Goal: Transaction & Acquisition: Purchase product/service

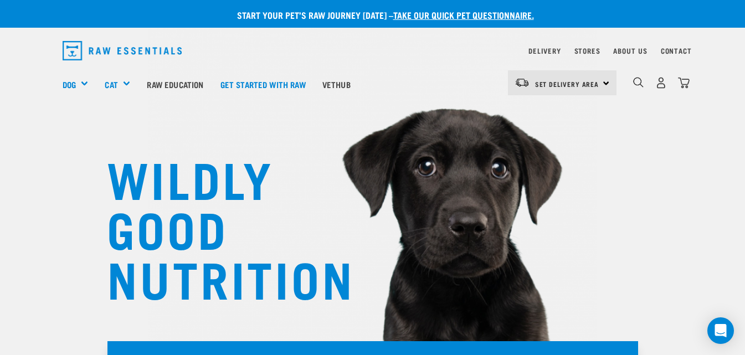
click at [608, 85] on div "Set Delivery Area North Island South Island" at bounding box center [562, 82] width 109 height 25
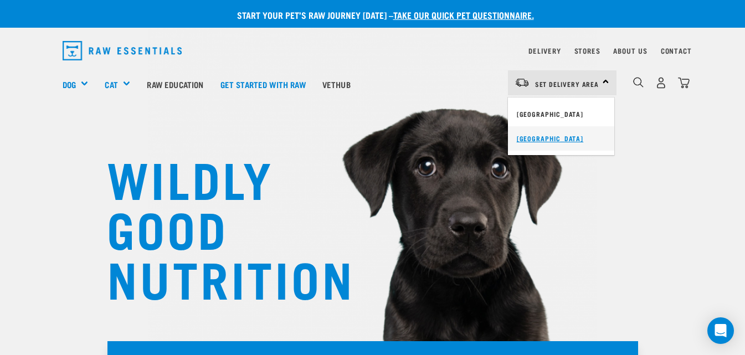
click at [563, 135] on link "[GEOGRAPHIC_DATA]" at bounding box center [561, 138] width 106 height 24
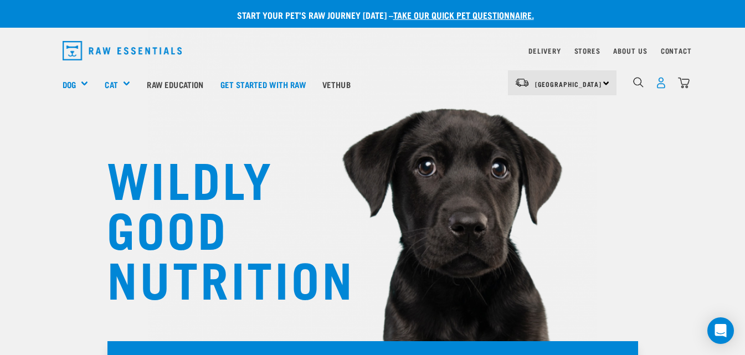
click at [663, 84] on img "dropdown navigation" at bounding box center [661, 83] width 12 height 12
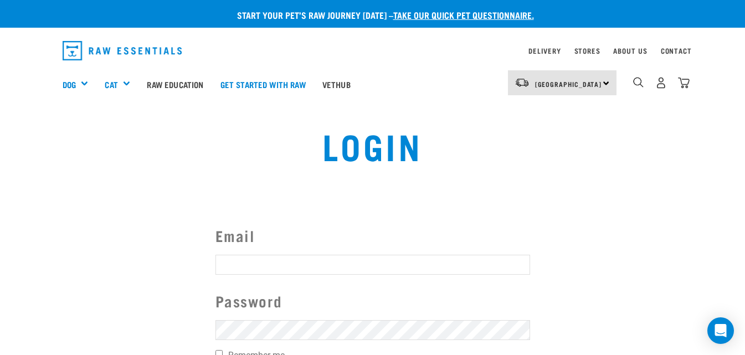
click at [272, 264] on input "Email" at bounding box center [372, 265] width 315 height 20
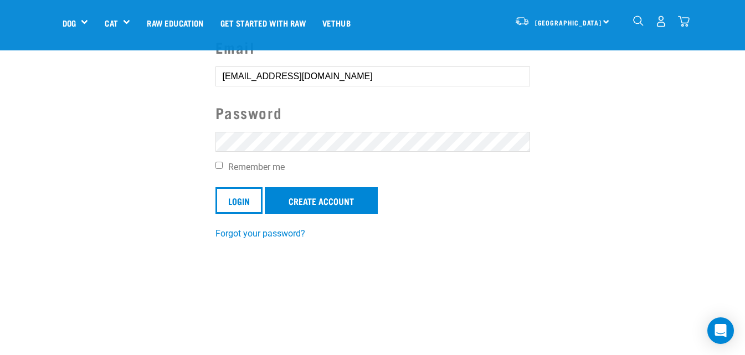
scroll to position [111, 0]
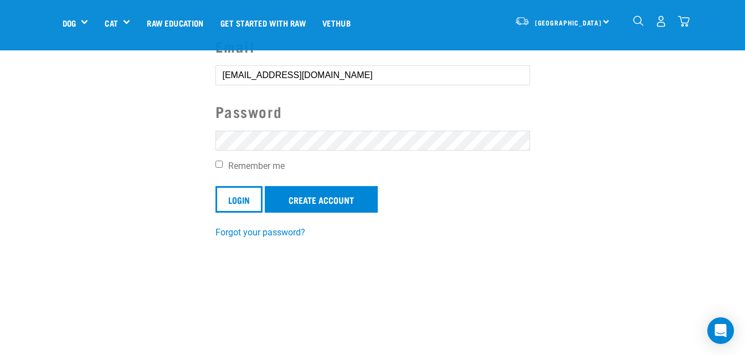
type input "dunbarjanine@gmail.com"
click at [244, 201] on input "Login" at bounding box center [238, 199] width 47 height 27
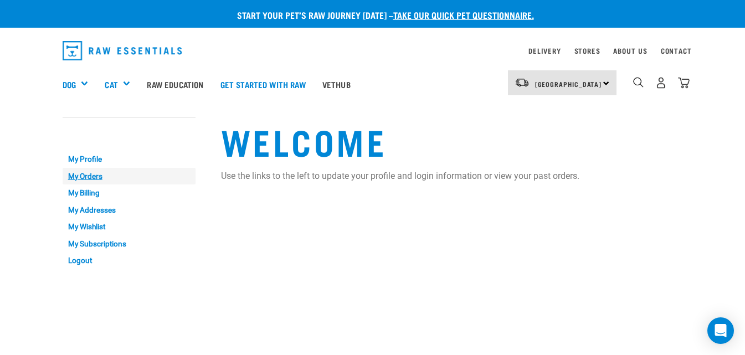
click at [99, 175] on link "My Orders" at bounding box center [129, 176] width 133 height 17
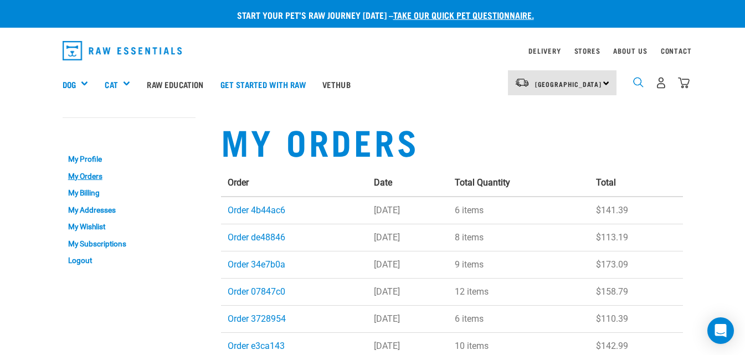
click at [641, 82] on img "dropdown navigation" at bounding box center [638, 82] width 11 height 11
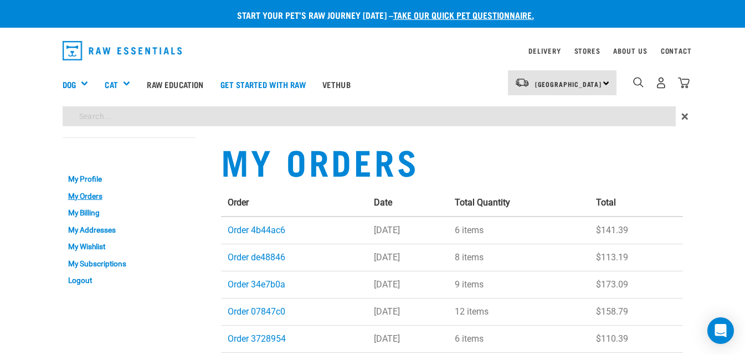
click at [126, 114] on div "Start your pet’s raw journey today – take our quick pet questionnaire. Delivery…" at bounding box center [372, 198] width 745 height 397
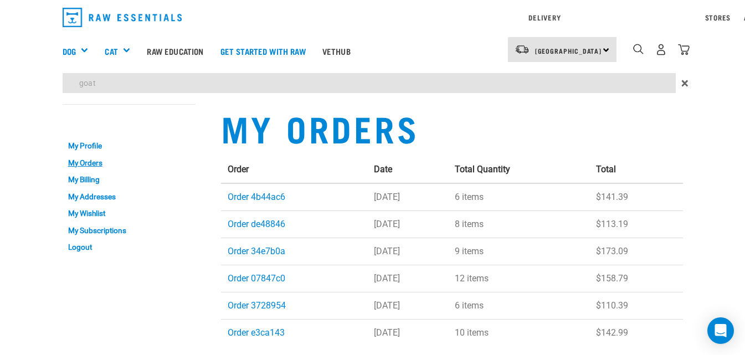
type input "goat"
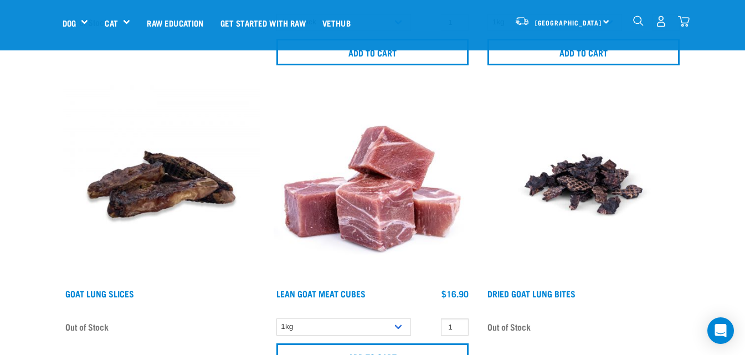
scroll to position [1052, 0]
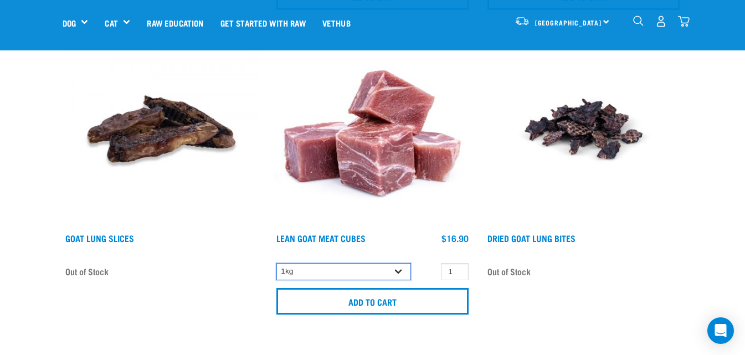
click at [397, 270] on select "1kg" at bounding box center [343, 271] width 135 height 17
click at [458, 269] on input "2" at bounding box center [455, 271] width 28 height 17
click at [458, 269] on input "3" at bounding box center [455, 271] width 28 height 17
click at [458, 269] on input "4" at bounding box center [455, 271] width 28 height 17
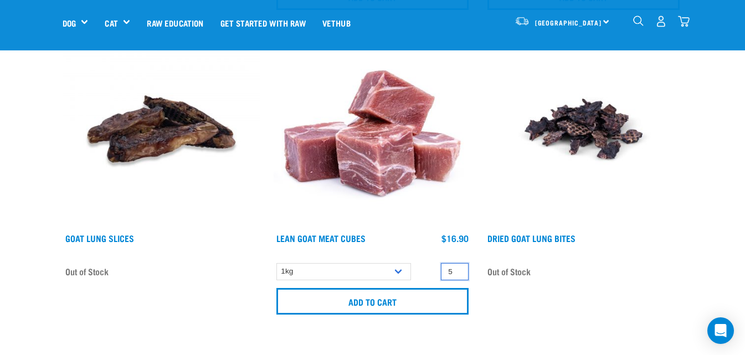
click at [458, 269] on input "5" at bounding box center [455, 271] width 28 height 17
click at [458, 269] on input "6" at bounding box center [455, 271] width 28 height 17
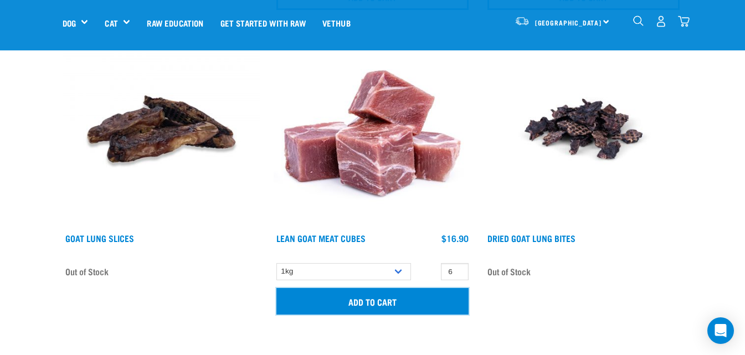
click at [407, 300] on input "Add to cart" at bounding box center [372, 301] width 192 height 27
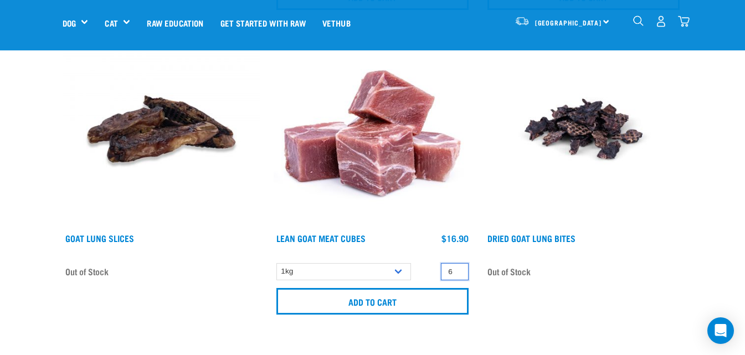
click at [457, 276] on input "6" at bounding box center [455, 271] width 28 height 17
click at [457, 273] on input "5" at bounding box center [455, 271] width 28 height 17
click at [457, 273] on input "4" at bounding box center [455, 271] width 28 height 17
click at [457, 273] on input "3" at bounding box center [455, 271] width 28 height 17
type input "2"
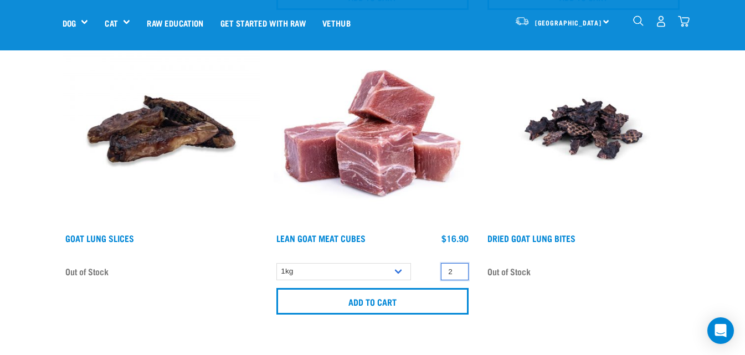
click at [457, 273] on input "2" at bounding box center [455, 271] width 28 height 17
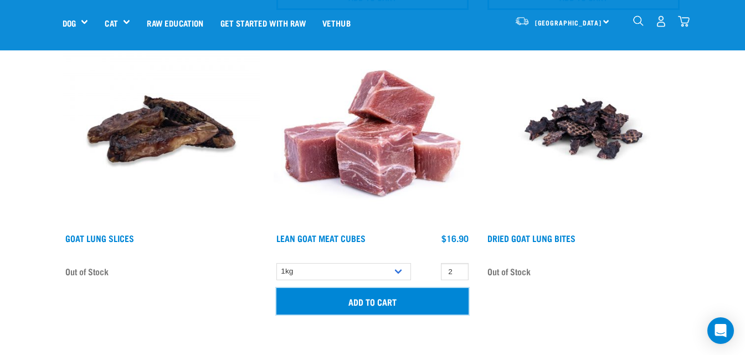
click at [410, 297] on input "Add to cart" at bounding box center [372, 301] width 192 height 27
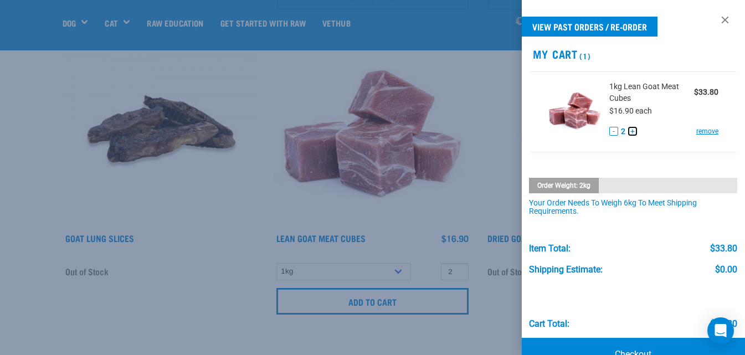
click at [630, 133] on button "+" at bounding box center [632, 131] width 9 height 9
click at [443, 201] on div at bounding box center [372, 177] width 745 height 355
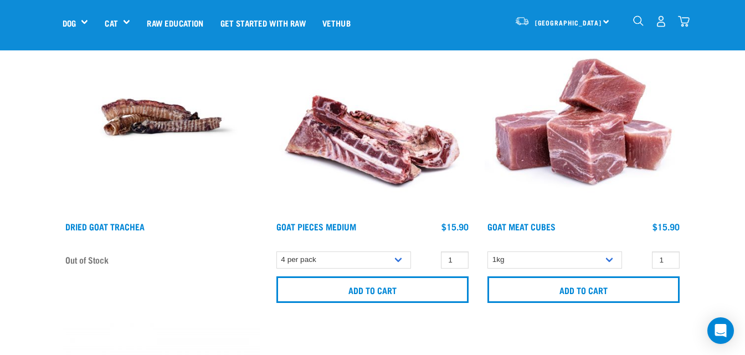
scroll to position [775, 0]
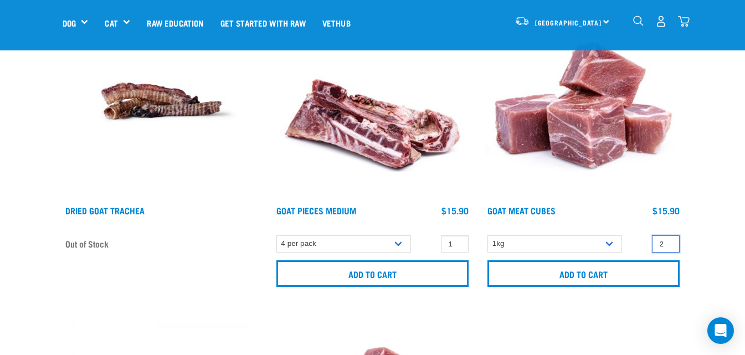
click at [668, 242] on input "2" at bounding box center [666, 243] width 28 height 17
click at [668, 242] on input "3" at bounding box center [666, 243] width 28 height 17
type input "2"
click at [667, 247] on input "2" at bounding box center [666, 243] width 28 height 17
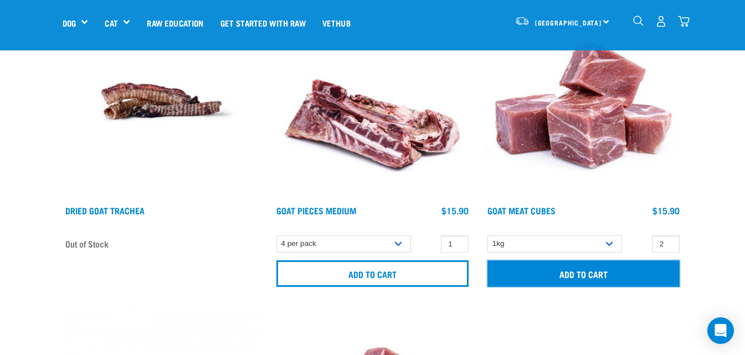
click at [629, 274] on input "Add to cart" at bounding box center [583, 273] width 192 height 27
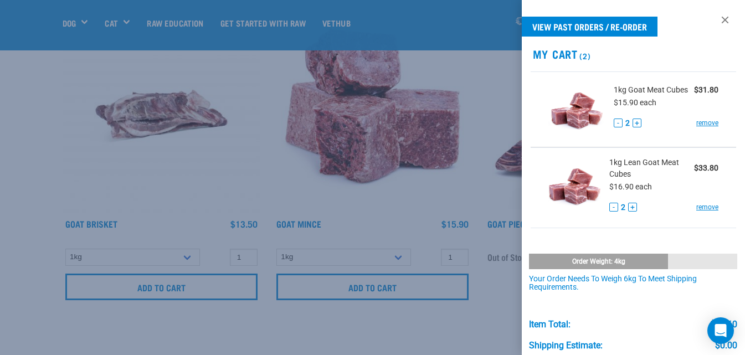
scroll to position [443, 0]
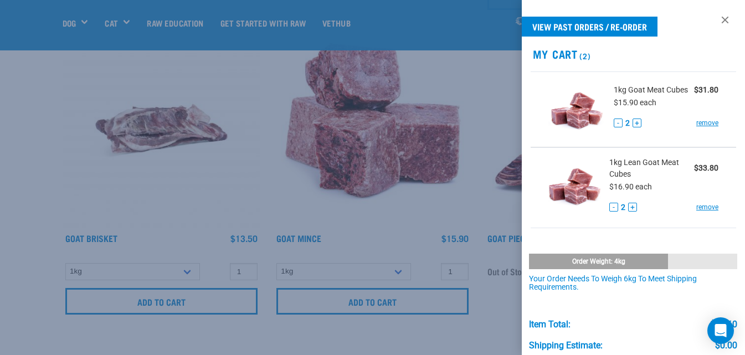
click at [480, 205] on div at bounding box center [372, 177] width 745 height 355
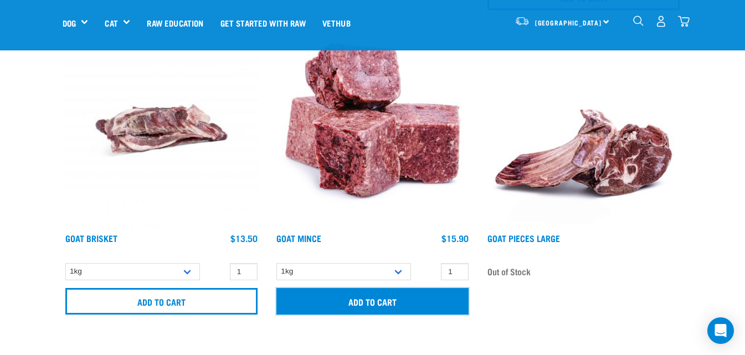
click at [419, 298] on input "Add to cart" at bounding box center [372, 301] width 192 height 27
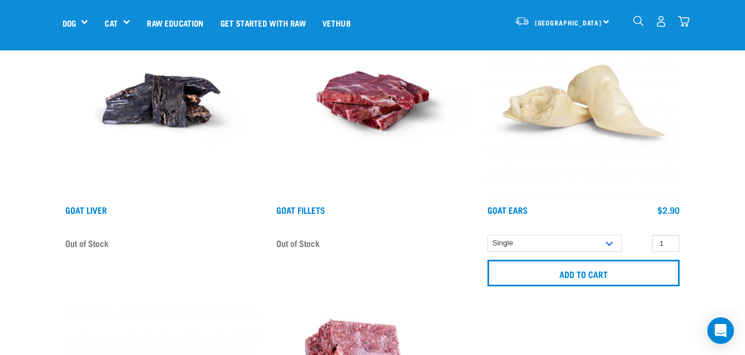
scroll to position [166, 0]
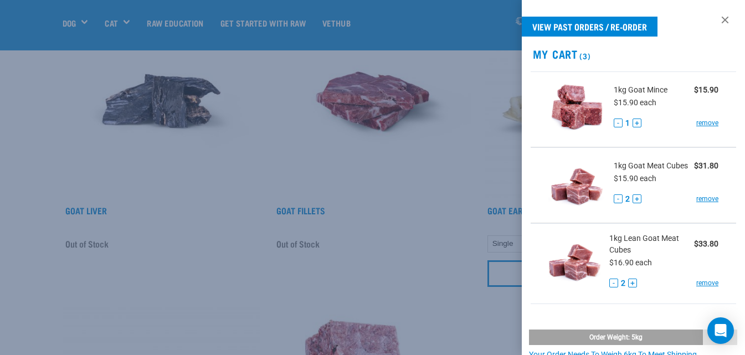
click at [414, 174] on div at bounding box center [372, 177] width 745 height 355
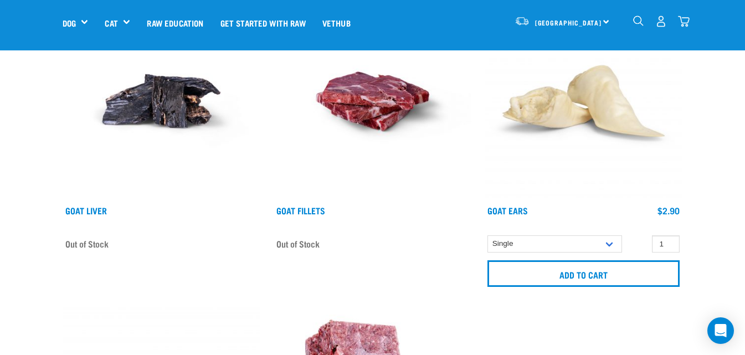
click at [639, 22] on img "dropdown navigation" at bounding box center [638, 21] width 11 height 11
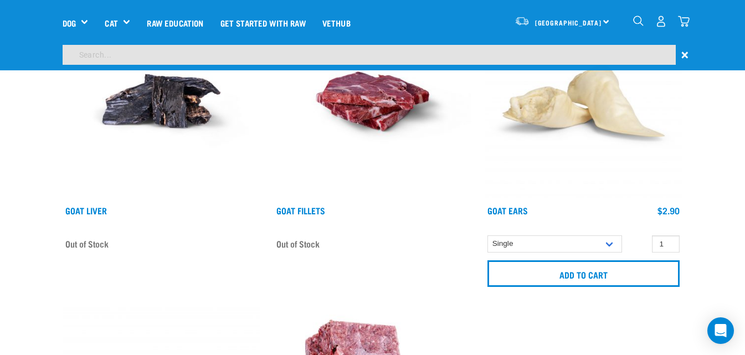
scroll to position [133, 0]
click at [88, 55] on input "search" at bounding box center [369, 55] width 613 height 20
click at [109, 53] on input "rabbit" at bounding box center [369, 55] width 613 height 20
type input "rab"
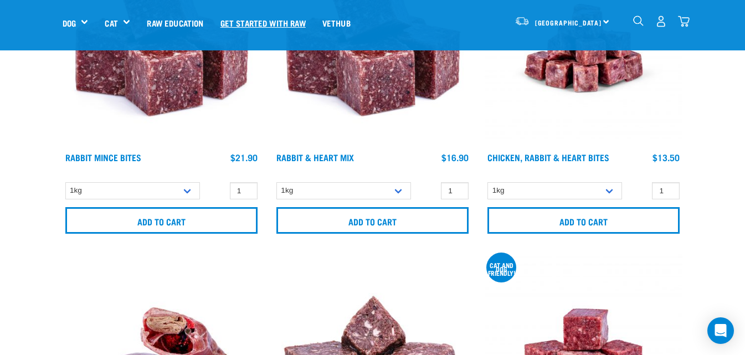
scroll to position [221, 0]
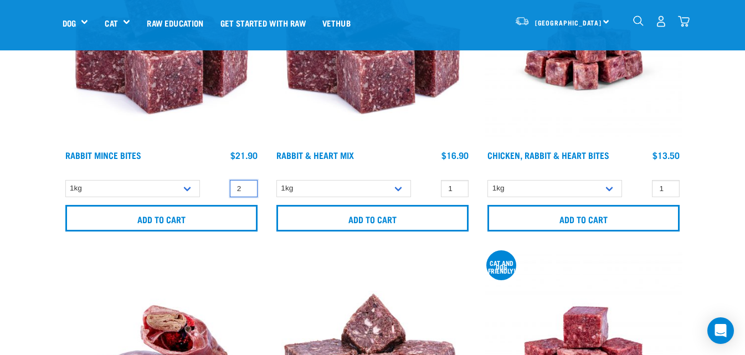
click at [246, 187] on input "2" at bounding box center [244, 188] width 28 height 17
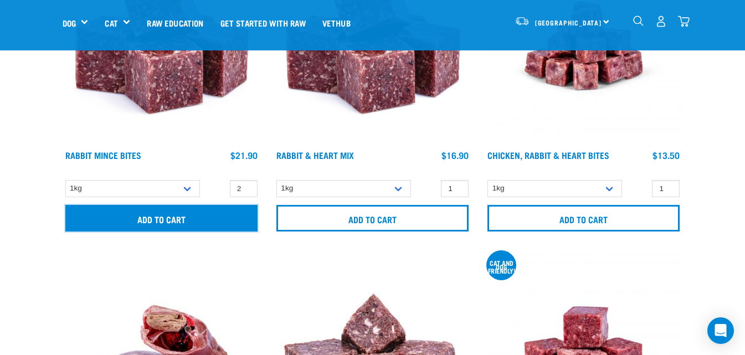
click at [200, 218] on input "Add to cart" at bounding box center [161, 218] width 192 height 27
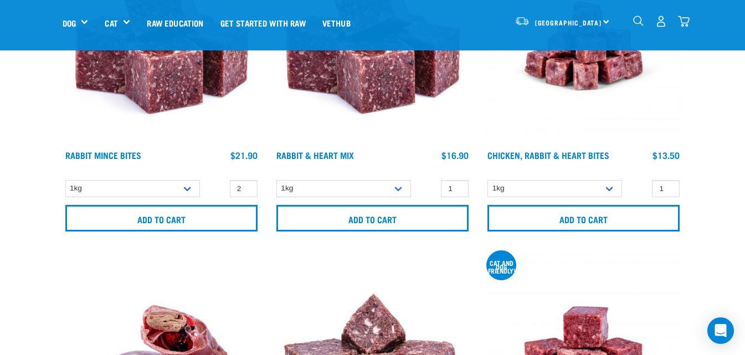
click at [40, 179] on button "delete" at bounding box center [34, 177] width 11 height 11
type input "1"
click at [245, 192] on input "1" at bounding box center [244, 188] width 28 height 17
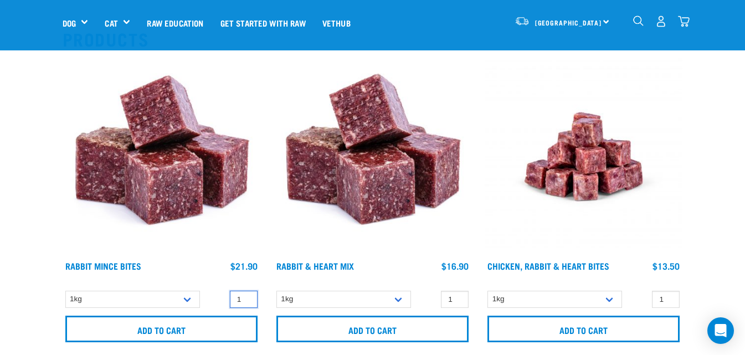
scroll to position [0, 0]
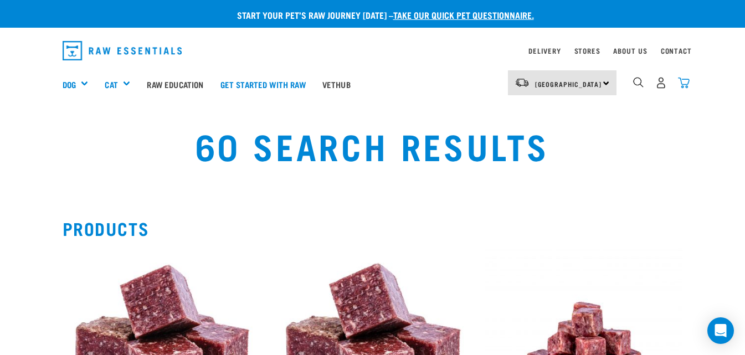
click at [687, 86] on img "dropdown navigation" at bounding box center [684, 83] width 12 height 12
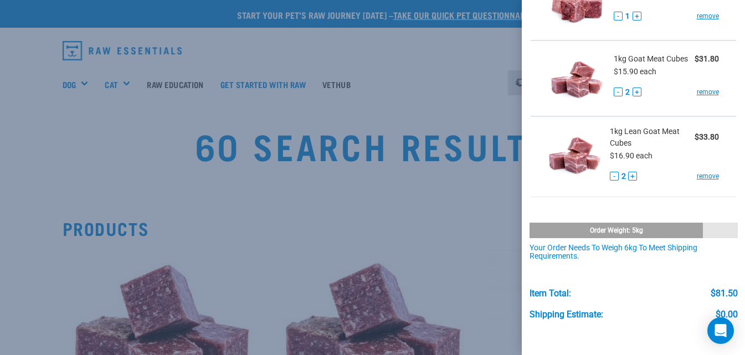
scroll to position [111, 0]
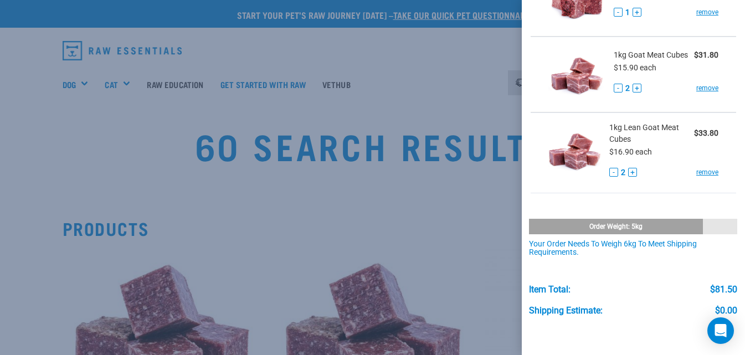
click at [402, 235] on div at bounding box center [372, 177] width 745 height 355
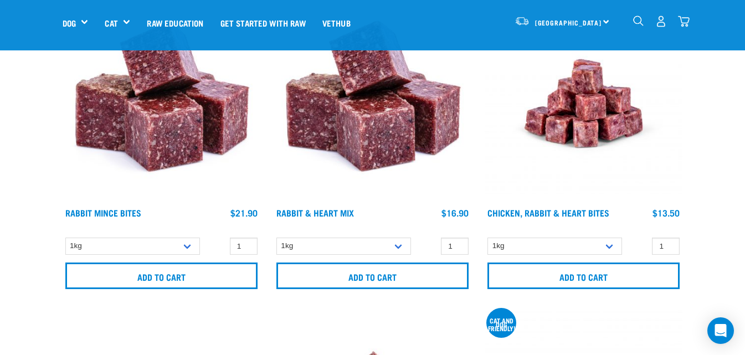
scroll to position [0, 0]
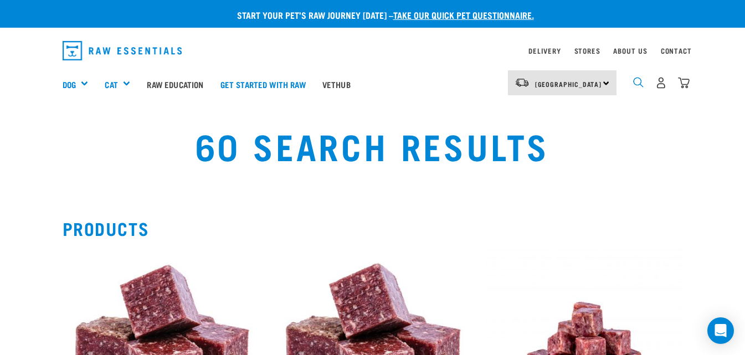
click at [637, 85] on img "dropdown navigation" at bounding box center [638, 82] width 11 height 11
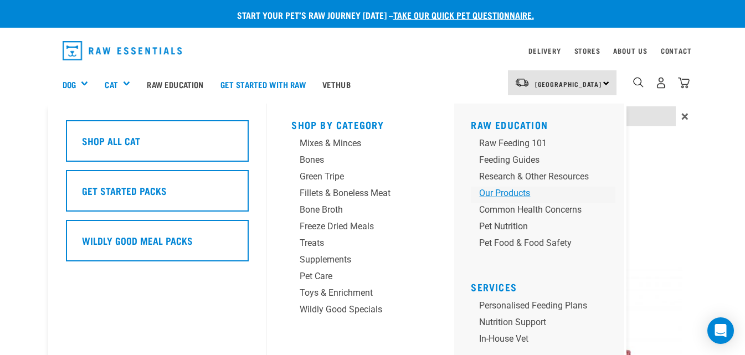
click at [499, 193] on div "Our Products" at bounding box center [534, 193] width 110 height 13
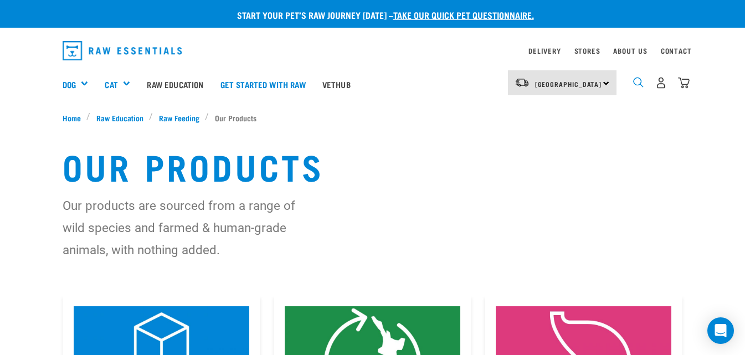
click at [639, 85] on img "dropdown navigation" at bounding box center [638, 82] width 11 height 11
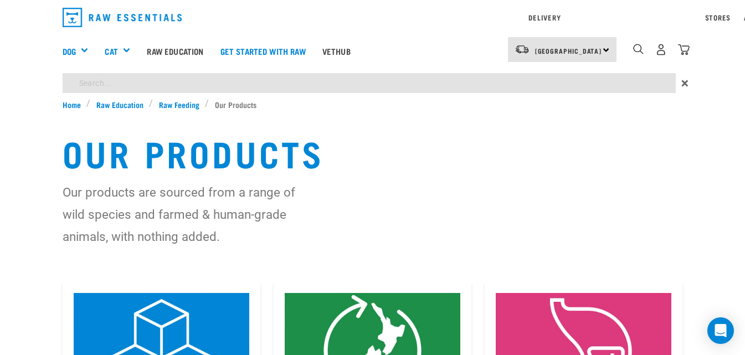
type input "rab"
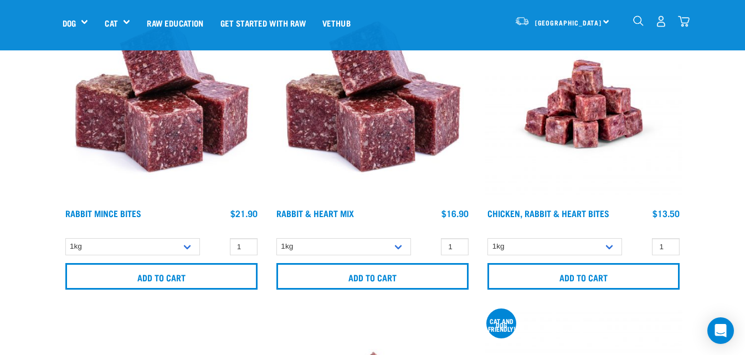
scroll to position [166, 0]
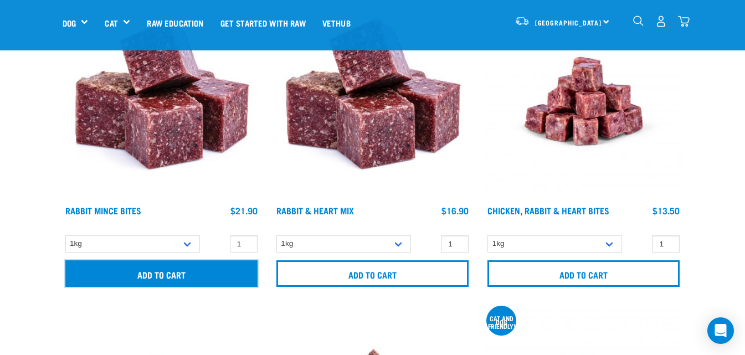
click at [206, 271] on input "Add to cart" at bounding box center [161, 273] width 192 height 27
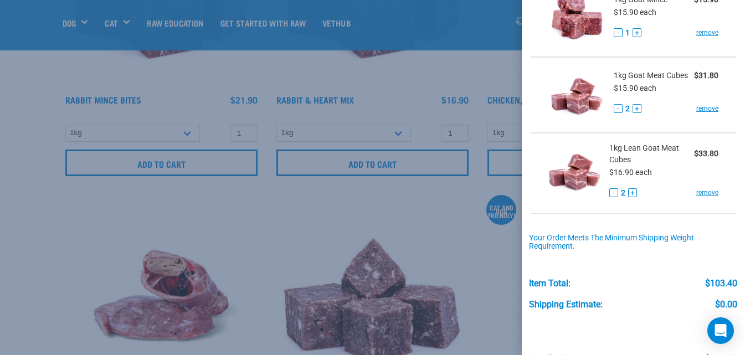
click at [419, 235] on div at bounding box center [372, 177] width 745 height 355
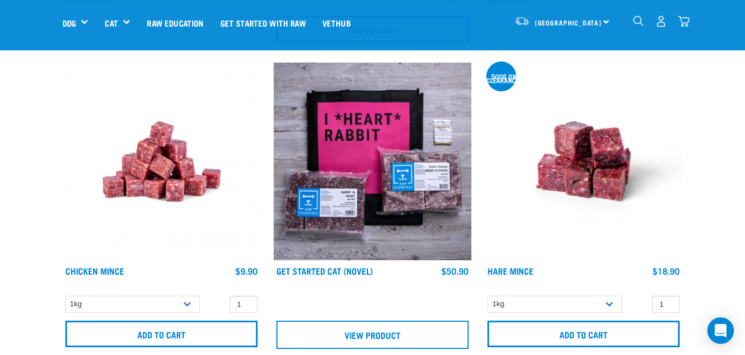
scroll to position [720, 0]
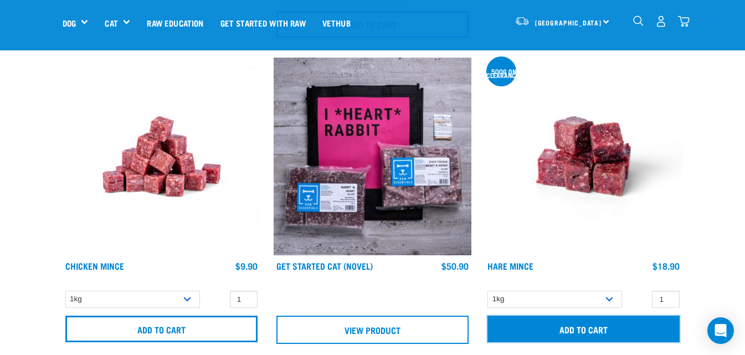
click at [616, 326] on input "Add to cart" at bounding box center [583, 329] width 192 height 27
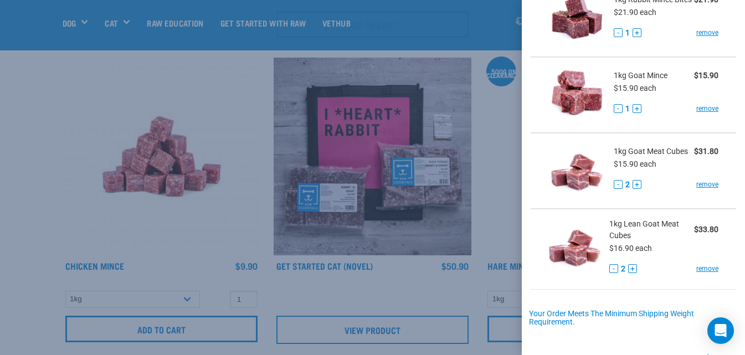
click at [501, 230] on div at bounding box center [372, 177] width 745 height 355
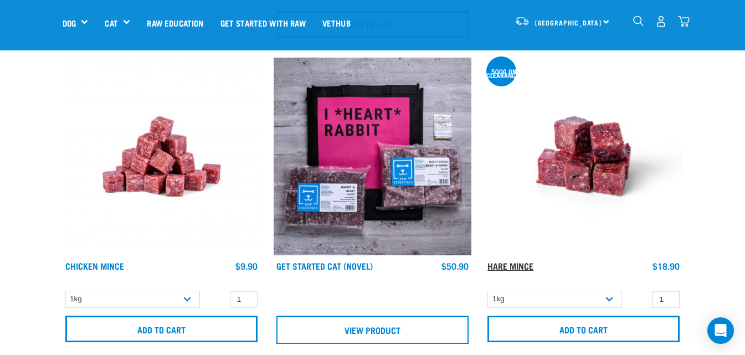
click at [523, 266] on link "Hare Mince" at bounding box center [510, 265] width 46 height 5
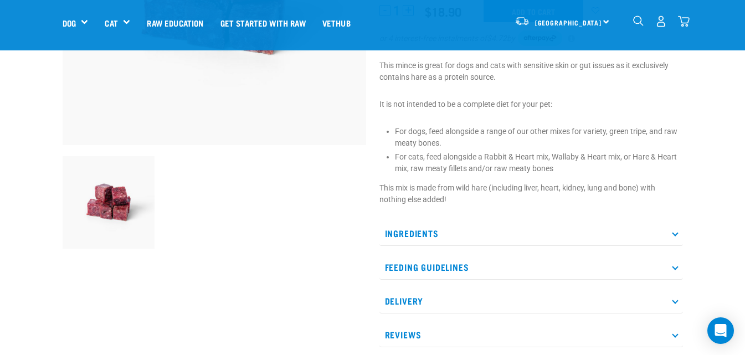
scroll to position [221, 0]
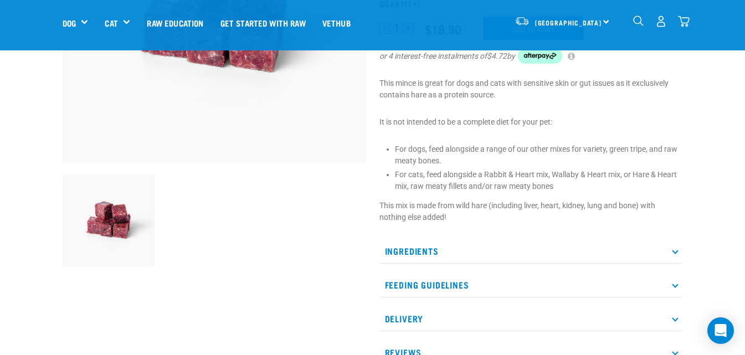
click at [676, 253] on icon at bounding box center [675, 251] width 6 height 6
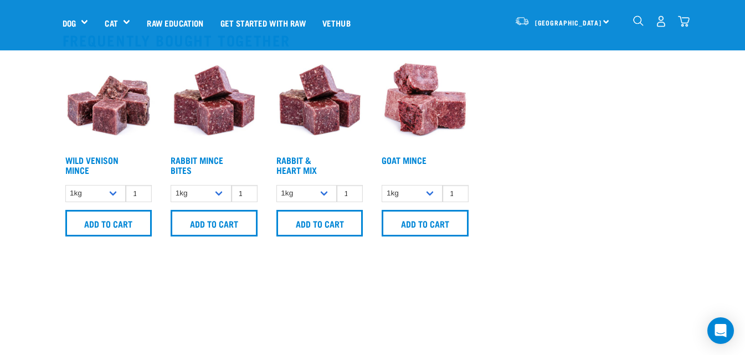
scroll to position [664, 0]
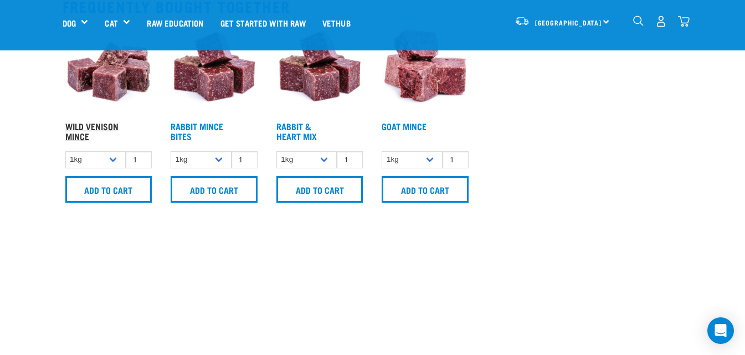
click at [110, 123] on link "Wild Venison Mince" at bounding box center [91, 130] width 53 height 15
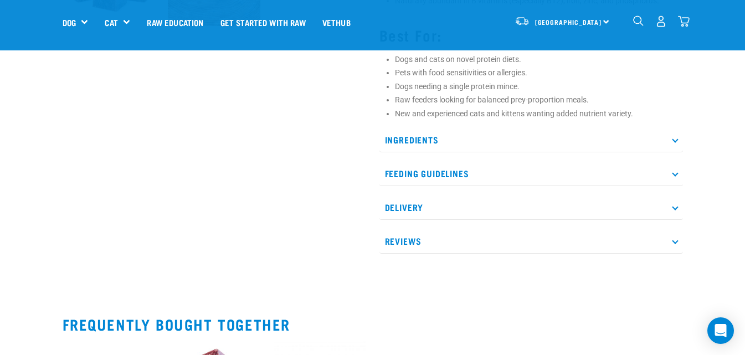
scroll to position [443, 0]
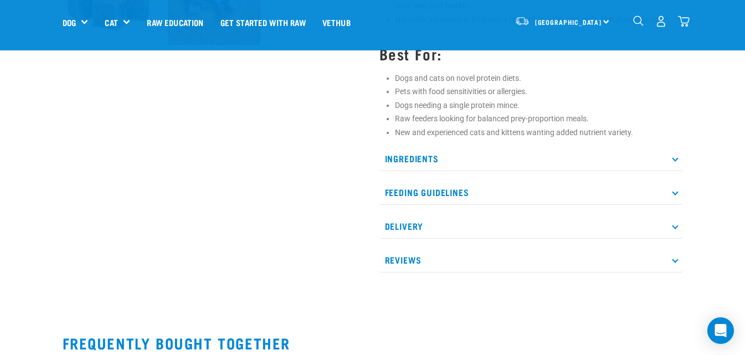
click at [677, 161] on p "Ingredients" at bounding box center [530, 158] width 303 height 25
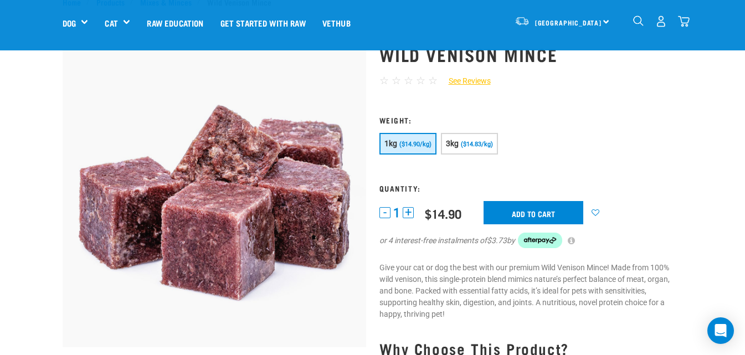
scroll to position [55, 0]
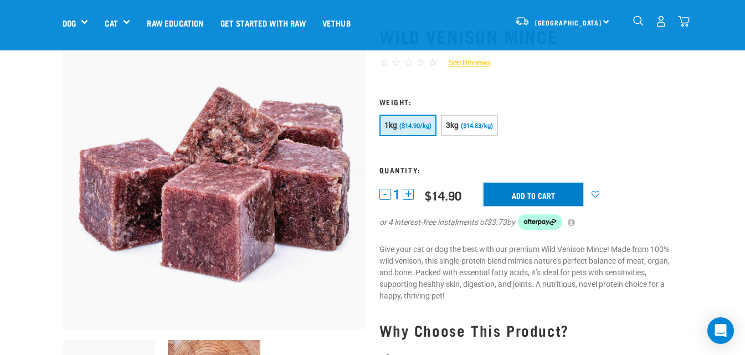
click at [543, 194] on input "Add to cart" at bounding box center [533, 194] width 100 height 23
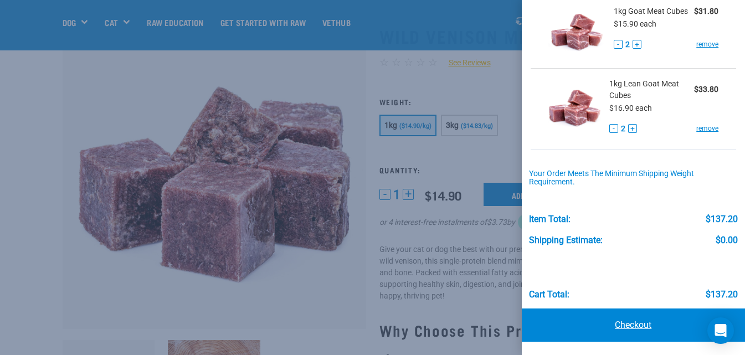
click at [620, 322] on link "Checkout" at bounding box center [634, 324] width 224 height 33
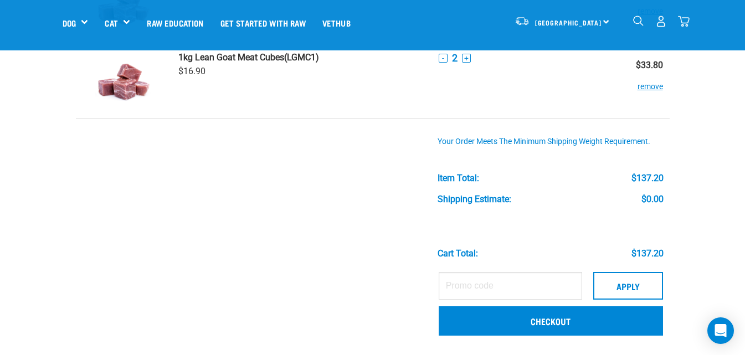
scroll to position [498, 0]
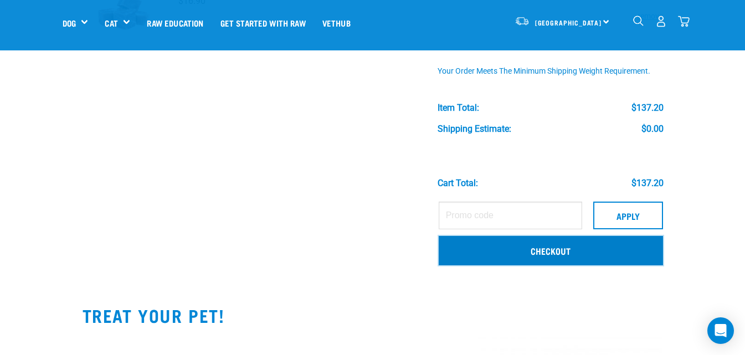
click at [583, 254] on link "Checkout" at bounding box center [551, 250] width 224 height 29
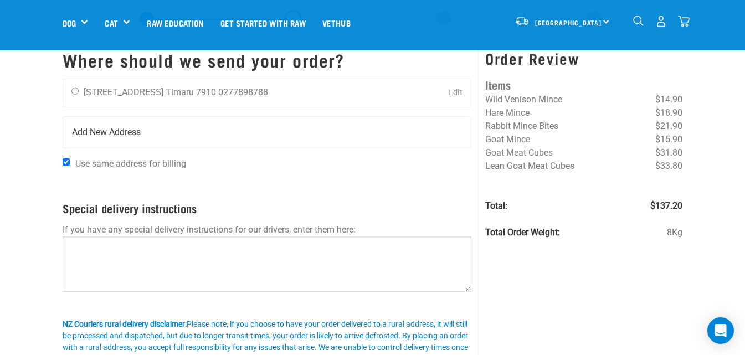
scroll to position [55, 0]
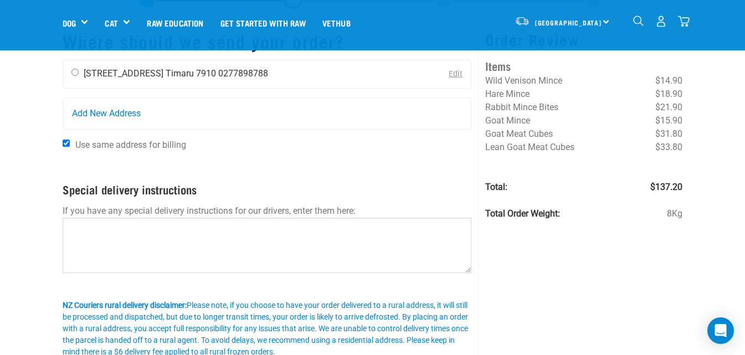
drag, startPoint x: 74, startPoint y: 70, endPoint x: 85, endPoint y: 79, distance: 14.5
click at [75, 70] on input "radio" at bounding box center [74, 72] width 7 height 7
radio input "true"
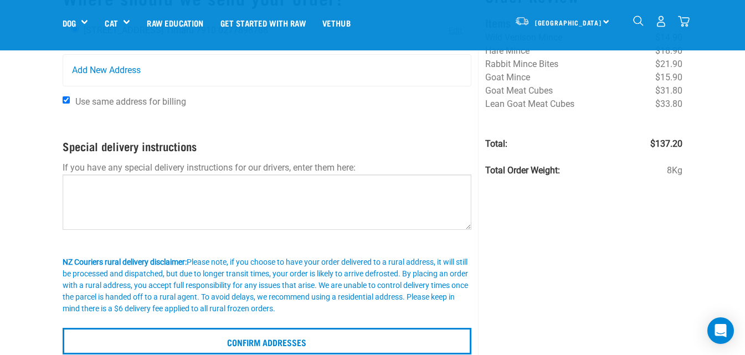
scroll to position [111, 0]
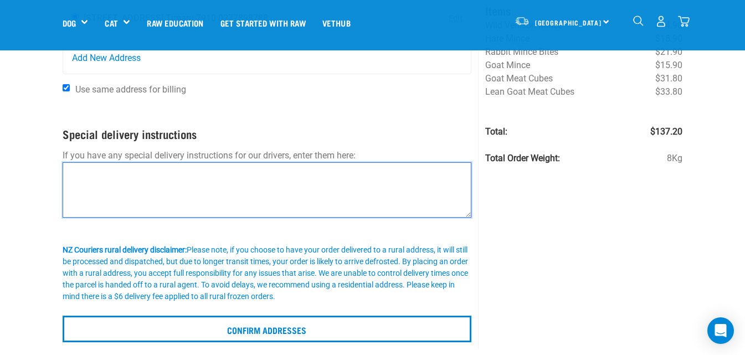
click at [150, 183] on textarea at bounding box center [267, 189] width 409 height 55
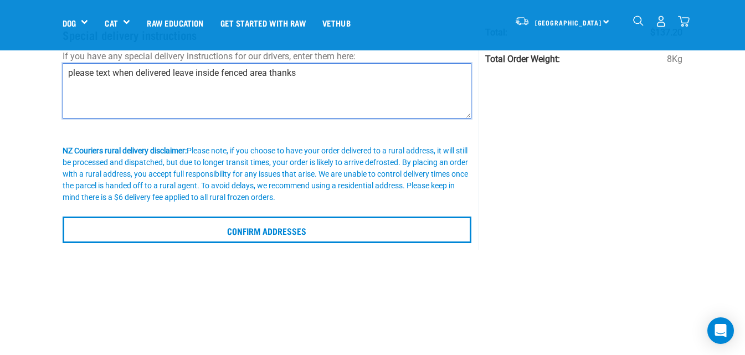
scroll to position [221, 0]
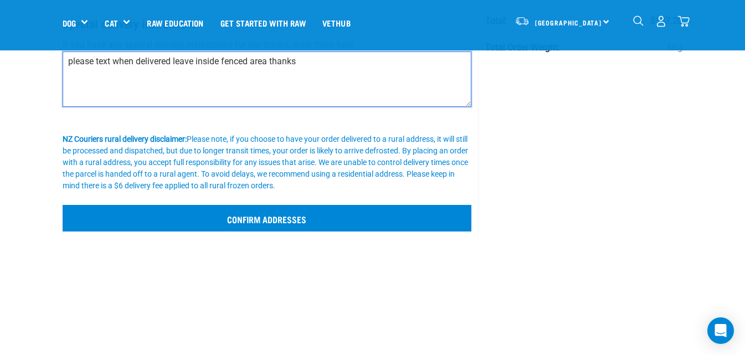
type textarea "please text when delivered leave inside fenced area thanks"
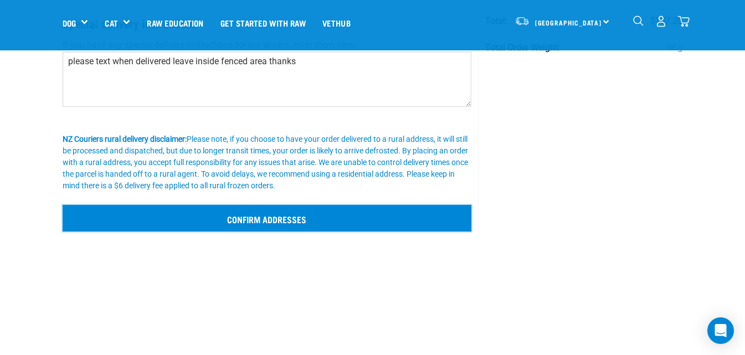
click at [276, 220] on input "Confirm addresses" at bounding box center [267, 218] width 409 height 27
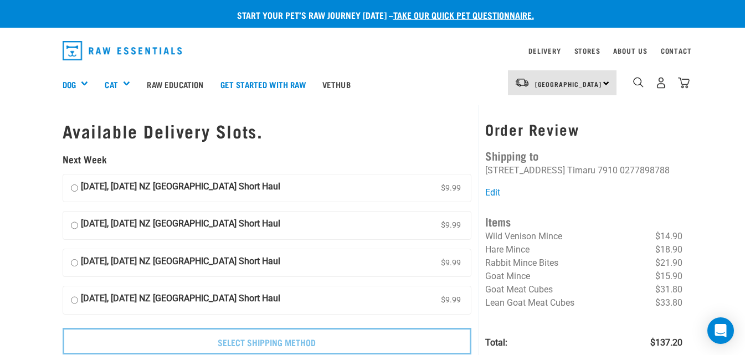
click at [76, 224] on input "[DATE], [DATE] NZ [GEOGRAPHIC_DATA] Short Haul $9.99" at bounding box center [74, 225] width 7 height 17
radio input "true"
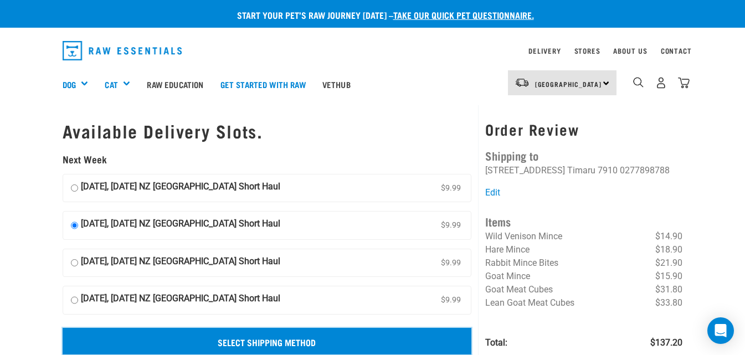
click at [320, 340] on input "Select Shipping Method" at bounding box center [267, 341] width 409 height 27
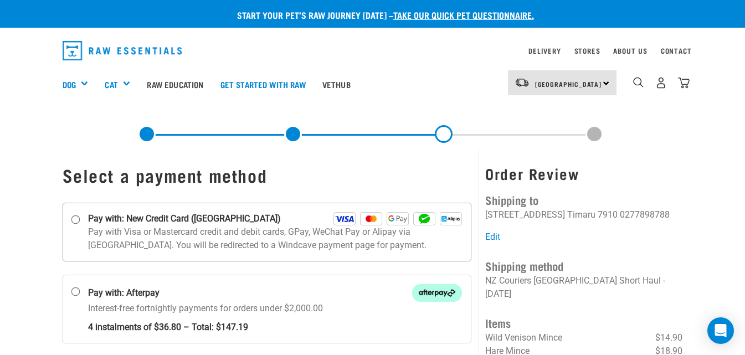
click at [75, 219] on input "Pay with: New Credit Card ([GEOGRAPHIC_DATA])" at bounding box center [75, 219] width 9 height 9
radio input "true"
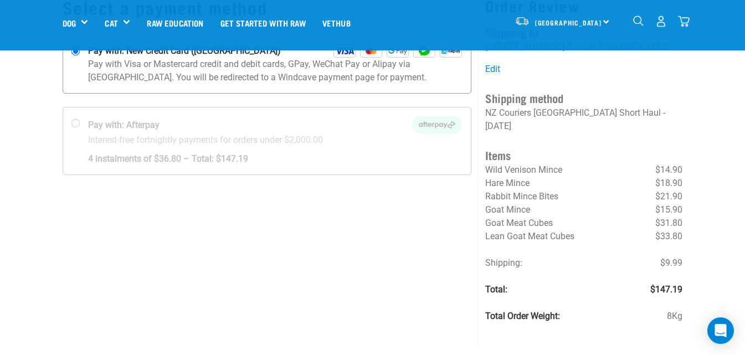
scroll to position [111, 0]
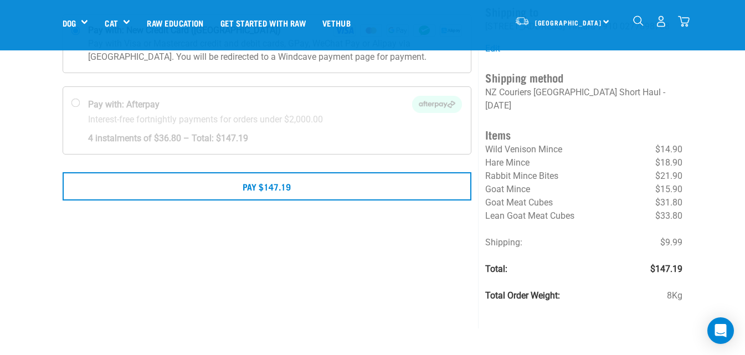
scroll to position [166, 0]
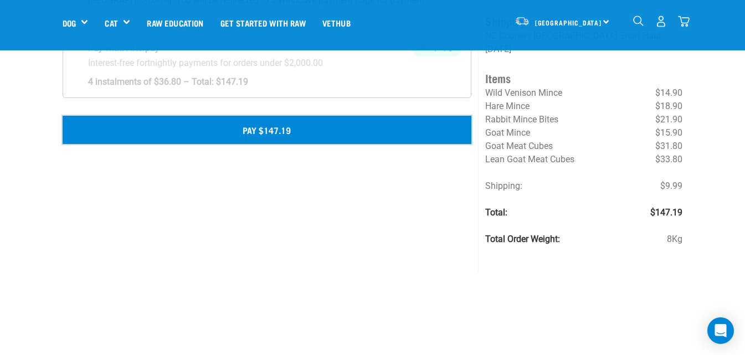
click at [290, 133] on button "Pay $147.19" at bounding box center [267, 130] width 409 height 28
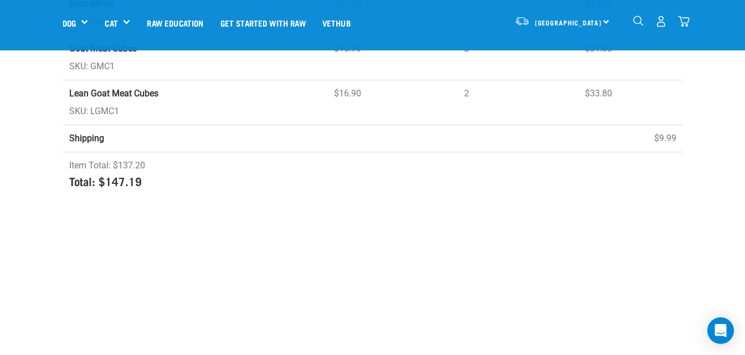
scroll to position [554, 0]
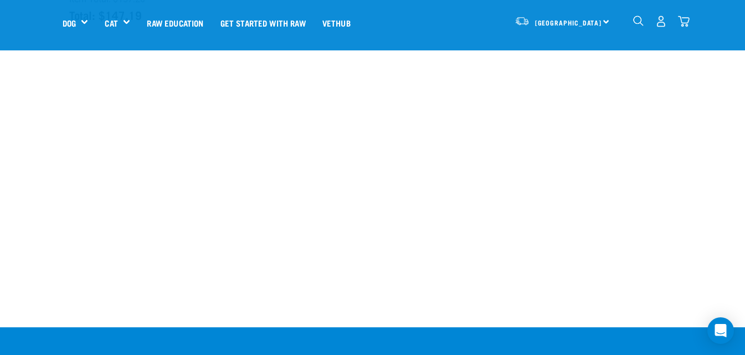
click at [638, 24] on img "dropdown navigation" at bounding box center [638, 21] width 11 height 11
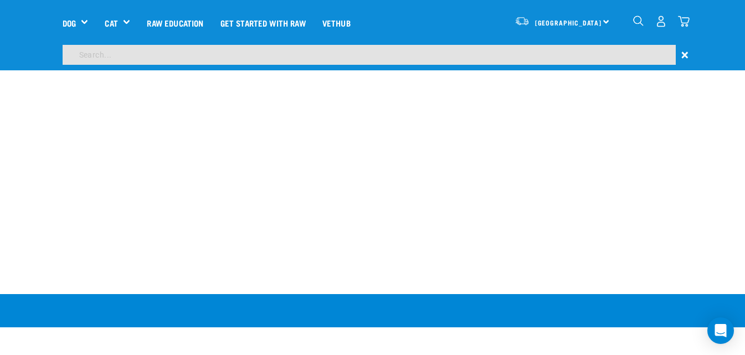
scroll to position [521, 0]
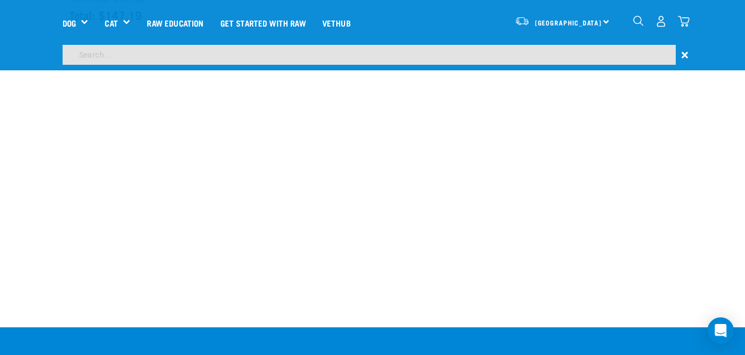
click at [156, 48] on input "search" at bounding box center [369, 55] width 613 height 20
type input "venison mince"
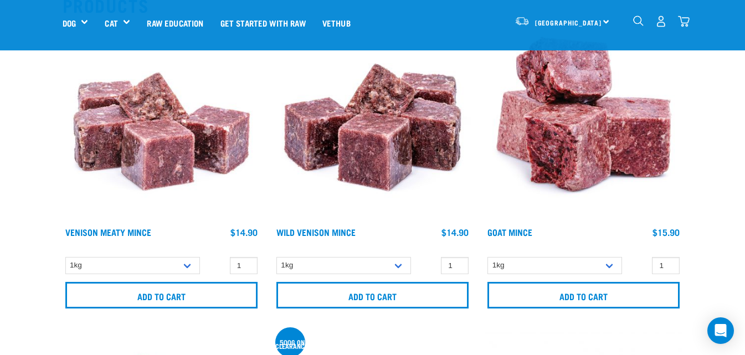
scroll to position [166, 0]
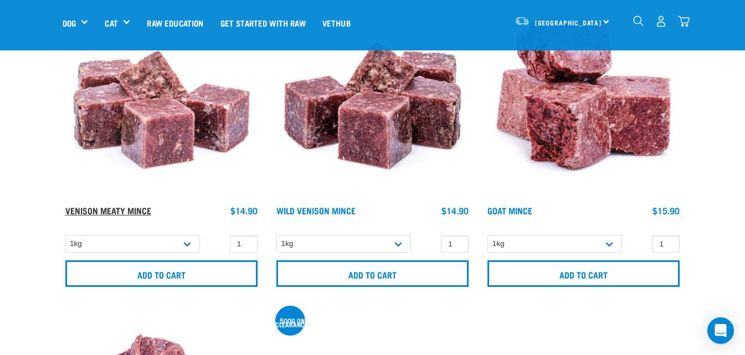
click at [119, 208] on link "Venison Meaty Mince" at bounding box center [108, 210] width 86 height 5
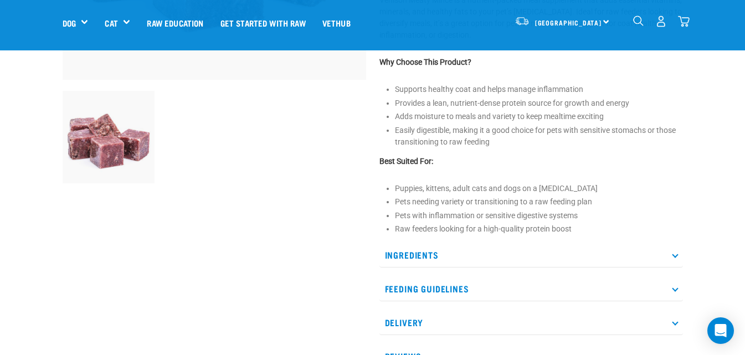
scroll to position [332, 0]
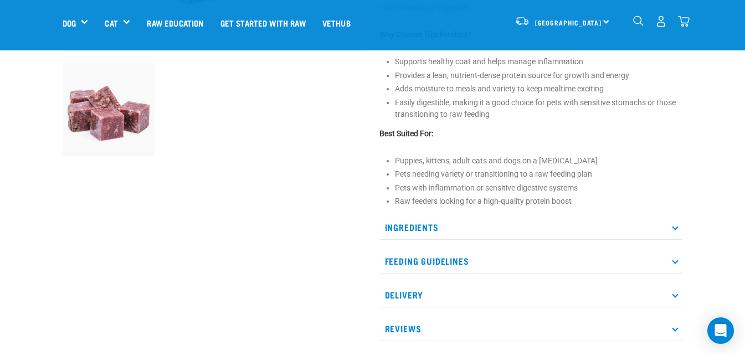
click at [677, 229] on p "Ingredients" at bounding box center [530, 227] width 303 height 25
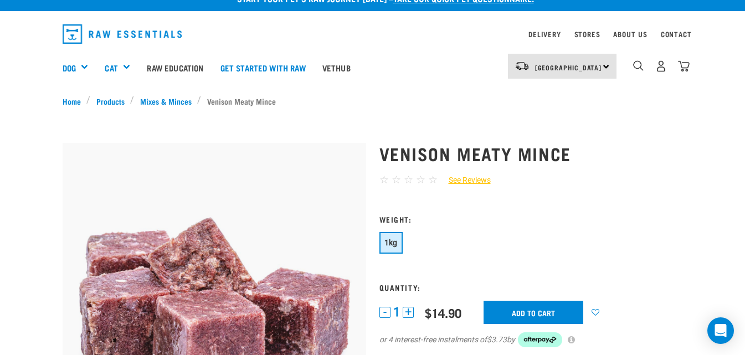
scroll to position [0, 0]
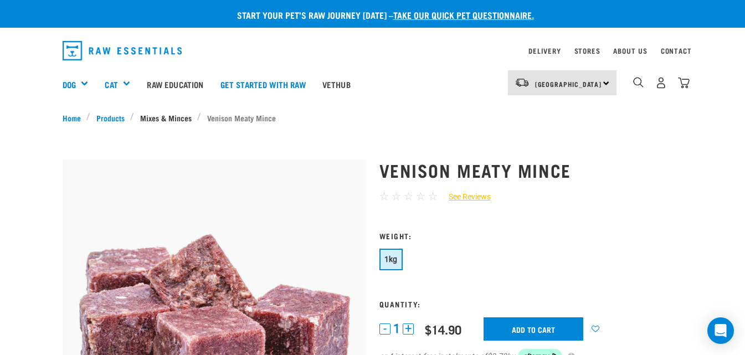
click at [183, 121] on link "Mixes & Minces" at bounding box center [165, 118] width 63 height 12
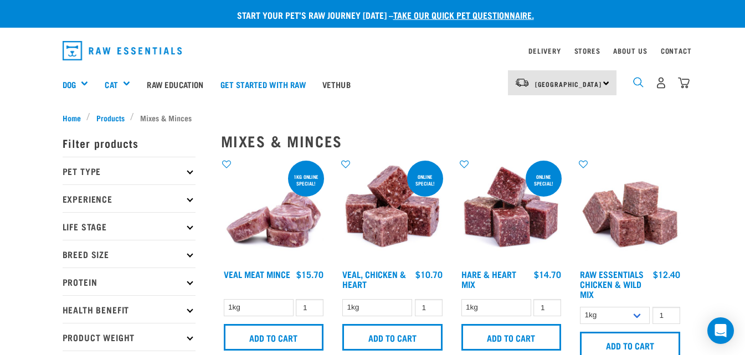
click at [639, 83] on img "dropdown navigation" at bounding box center [638, 82] width 11 height 11
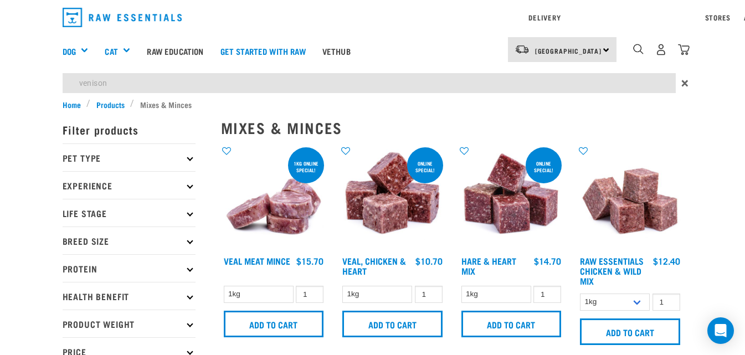
type input "venison"
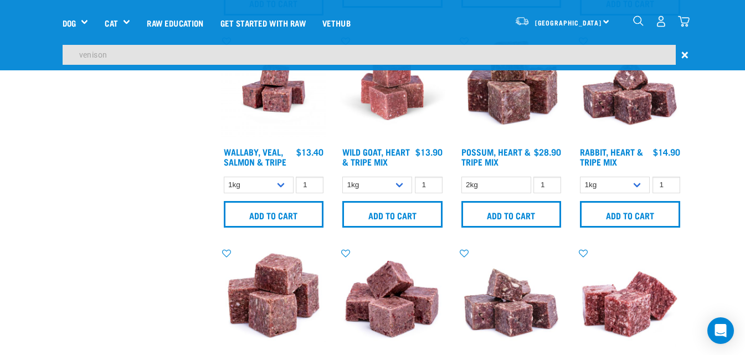
scroll to position [1384, 0]
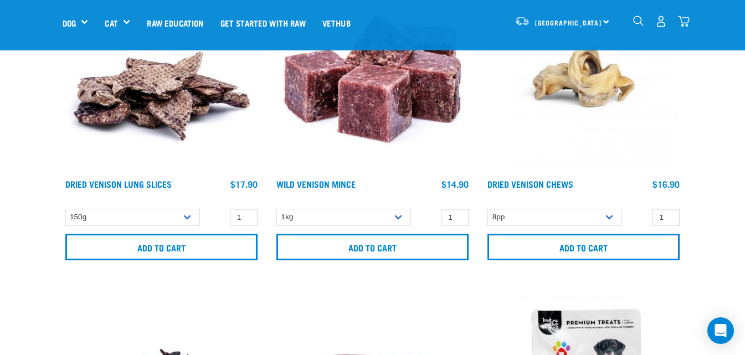
scroll to position [1717, 0]
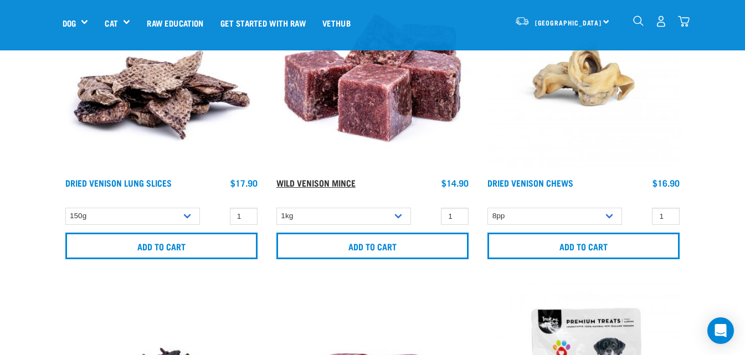
click at [332, 183] on link "Wild Venison Mince" at bounding box center [315, 182] width 79 height 5
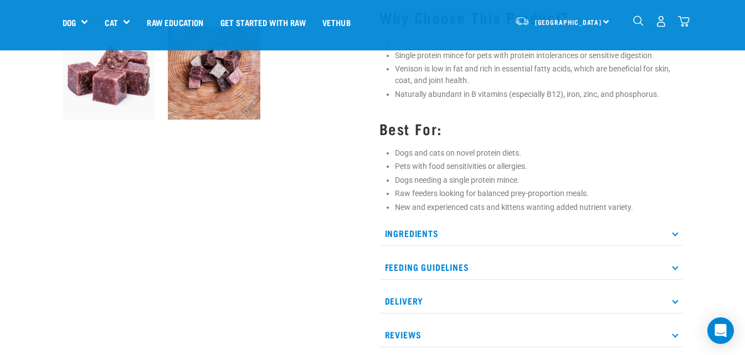
scroll to position [388, 0]
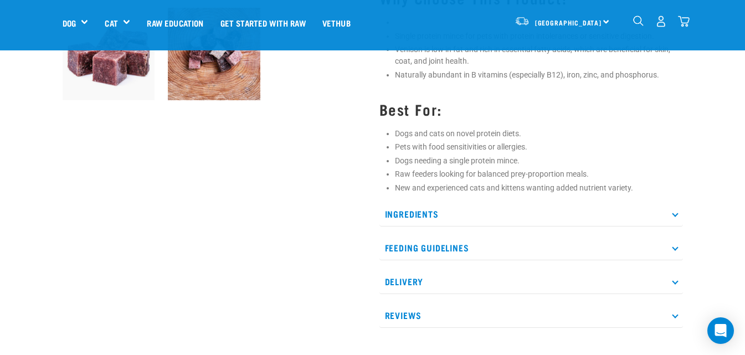
click at [676, 215] on icon at bounding box center [675, 213] width 6 height 6
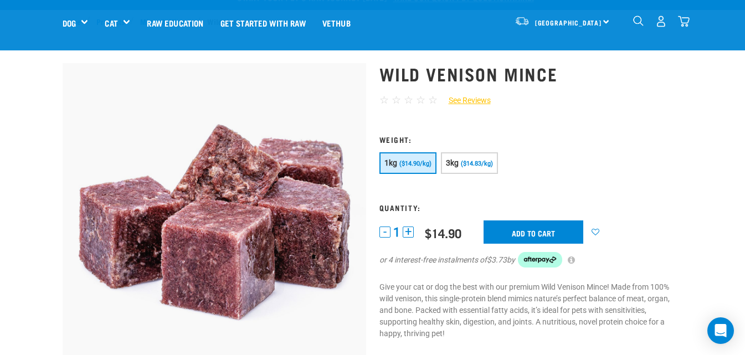
scroll to position [0, 0]
